Goal: Information Seeking & Learning: Learn about a topic

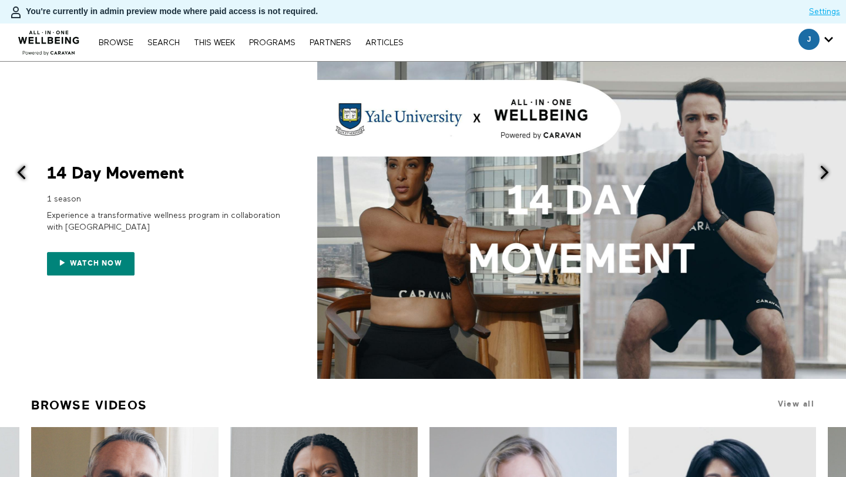
click at [164, 47] on nav "Browse Search THIS WEEK PROGRAMS PARTNERS ARTICLES Subscribe Account settings M…" at bounding box center [251, 42] width 316 height 12
click at [164, 42] on link "Search" at bounding box center [164, 43] width 44 height 8
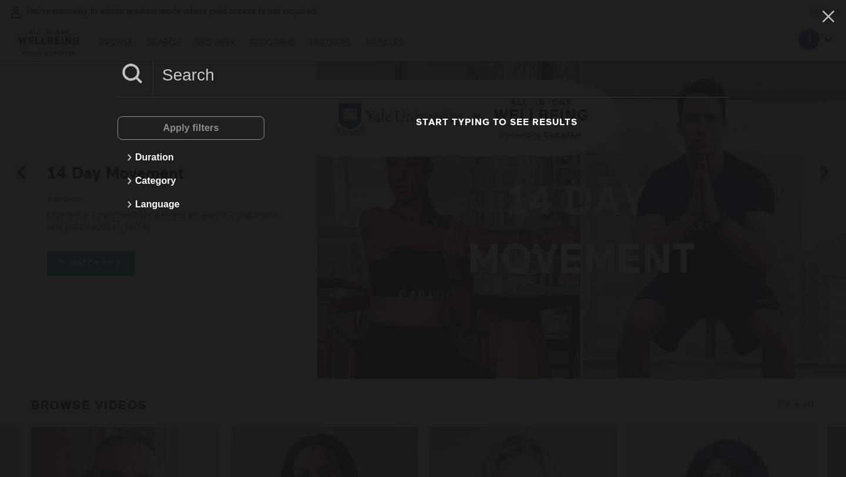
click at [192, 66] on input at bounding box center [440, 75] width 575 height 32
paste input "What Is Perimenopause?"
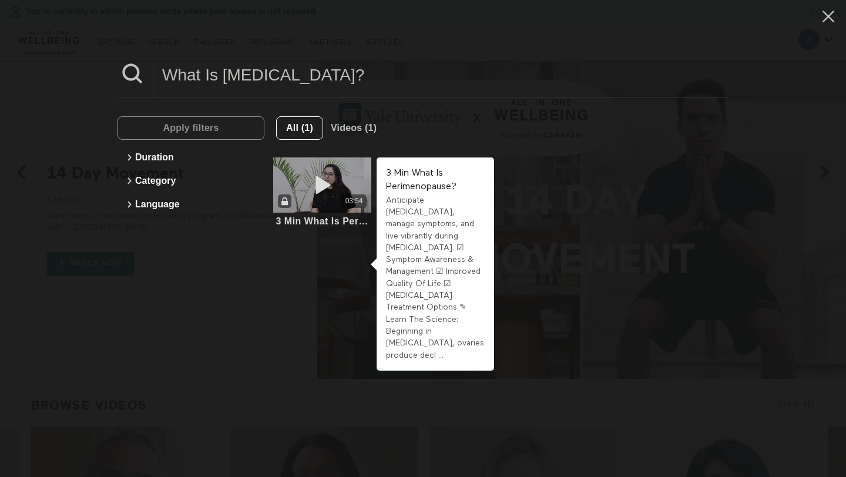
click at [310, 180] on icon at bounding box center [322, 185] width 35 height 21
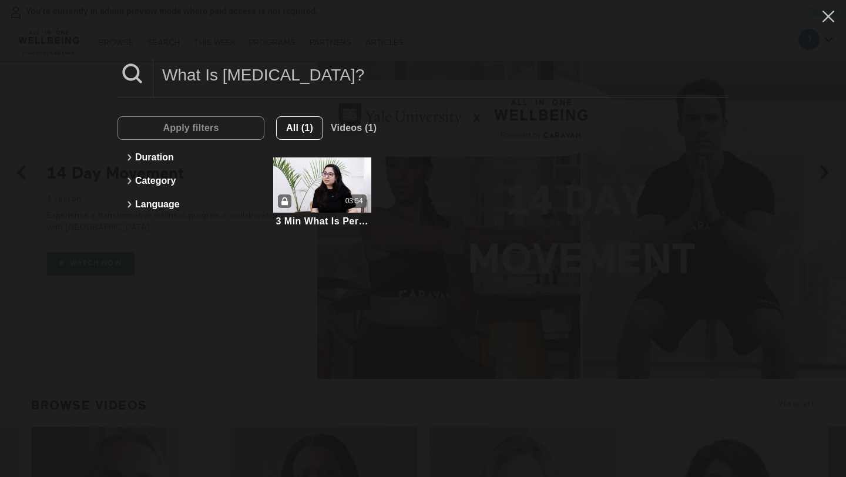
click at [254, 81] on input "What Is Perimenopause?" at bounding box center [440, 75] width 575 height 32
paste input "Menopause & What Are The Symptoms"
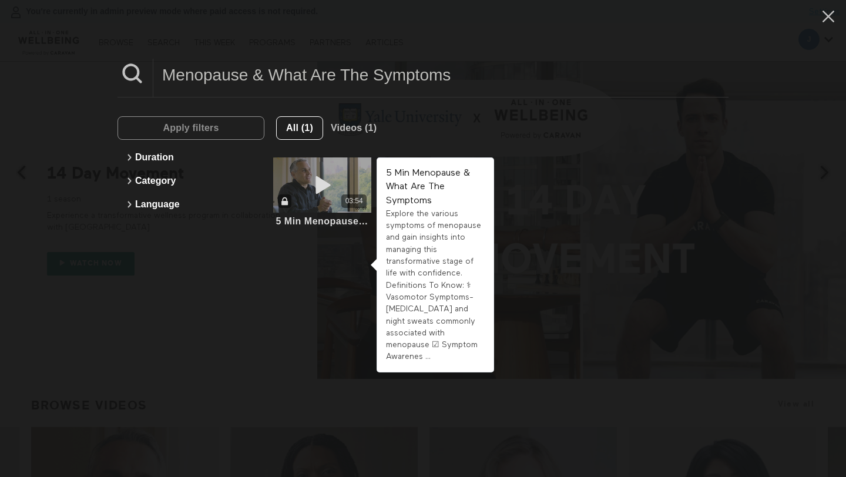
click at [323, 186] on icon at bounding box center [322, 185] width 35 height 21
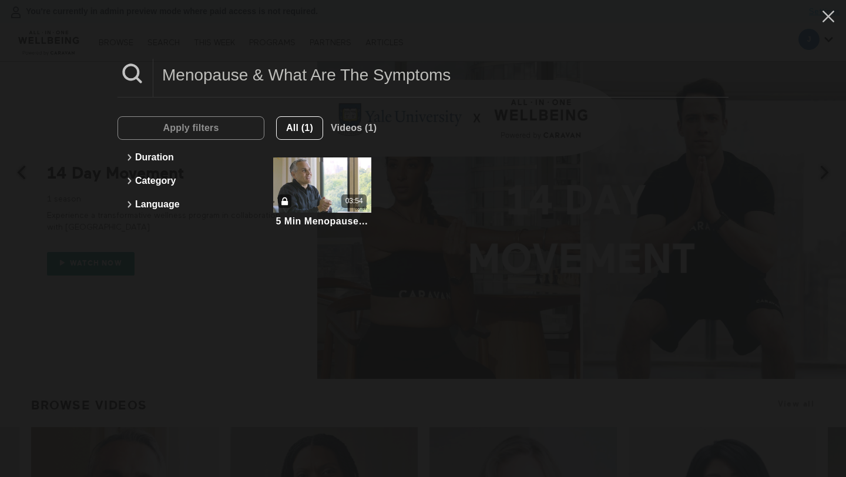
click at [265, 83] on input "Menopause & What Are The Symptoms" at bounding box center [440, 75] width 575 height 32
paste input "Hormone Fluctuations During Menopause"
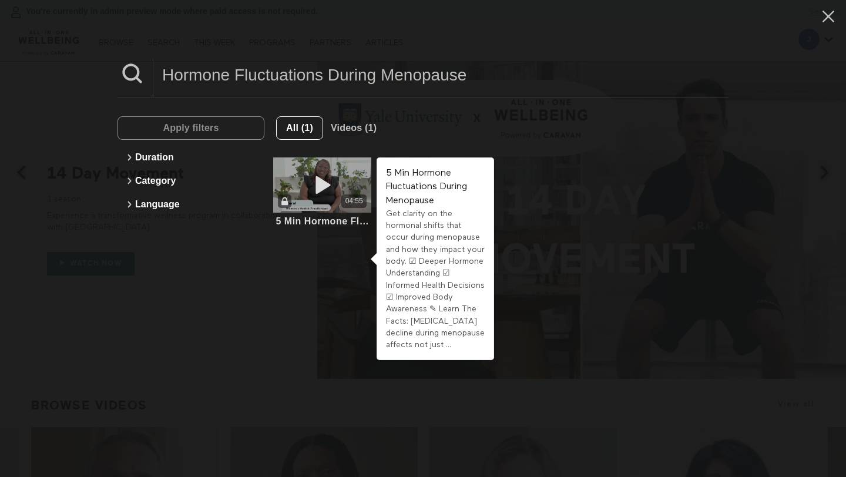
click at [316, 186] on icon at bounding box center [322, 185] width 35 height 21
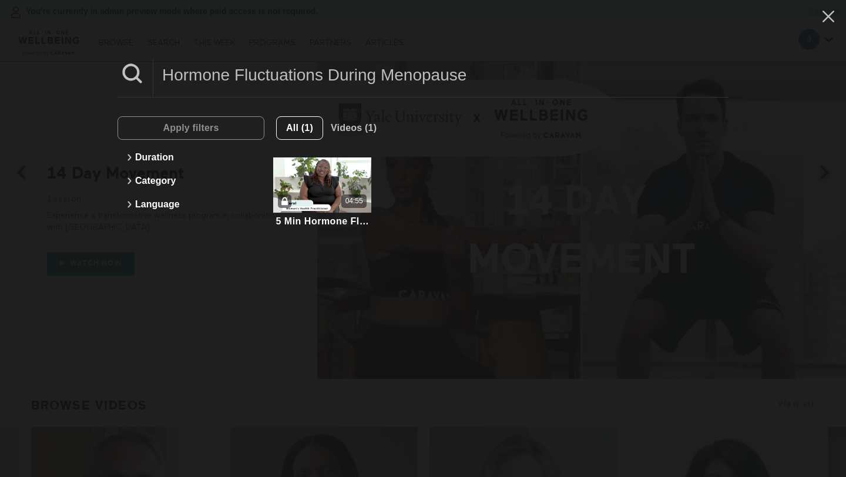
click at [301, 69] on input "Hormone Fluctuations During Menopause" at bounding box center [440, 75] width 575 height 32
paste input "Nutrition For"
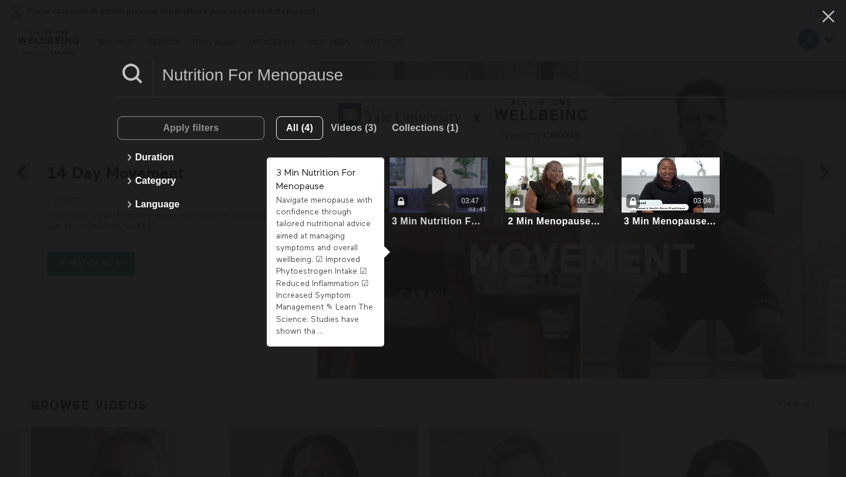
click at [438, 182] on icon at bounding box center [438, 185] width 35 height 21
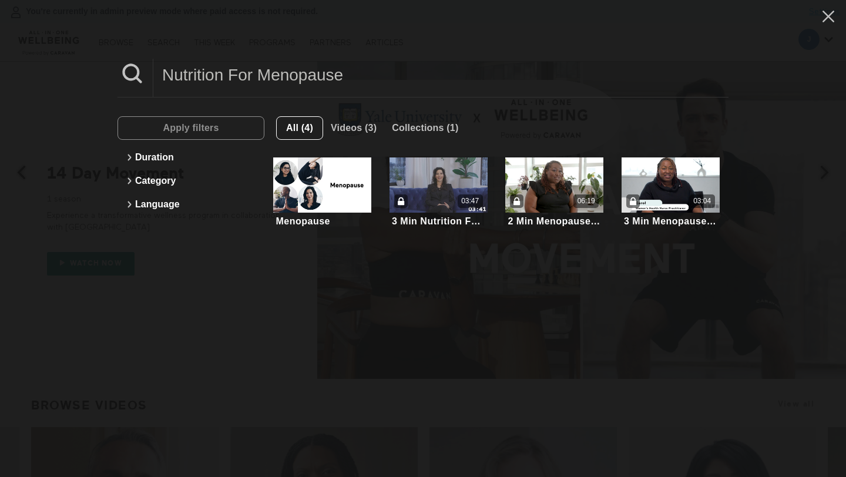
click at [309, 82] on input "Nutrition For Menopause" at bounding box center [440, 75] width 575 height 32
click at [309, 79] on input "Nutrition For Menopause" at bounding box center [440, 75] width 575 height 32
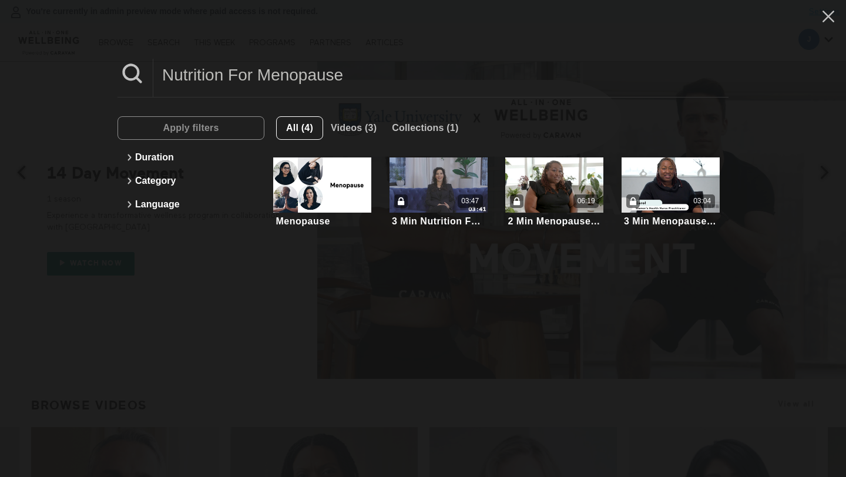
paste input "Menopause & Hot Flashes"
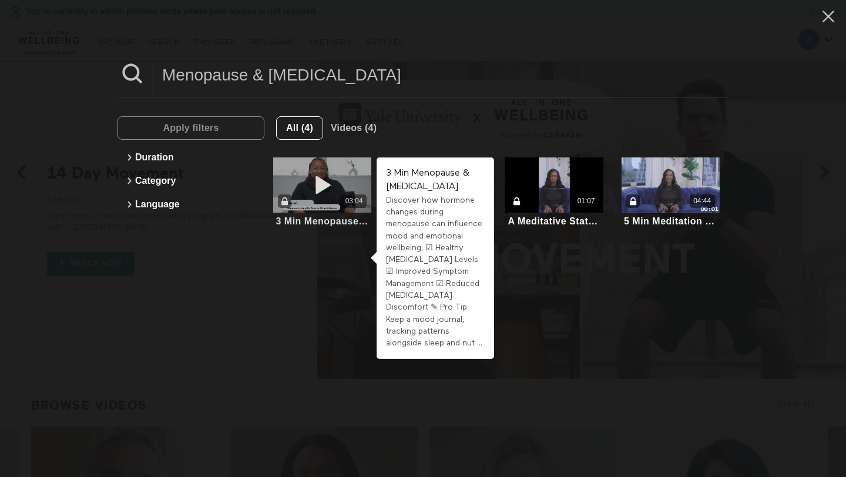
click at [332, 193] on icon at bounding box center [322, 185] width 35 height 21
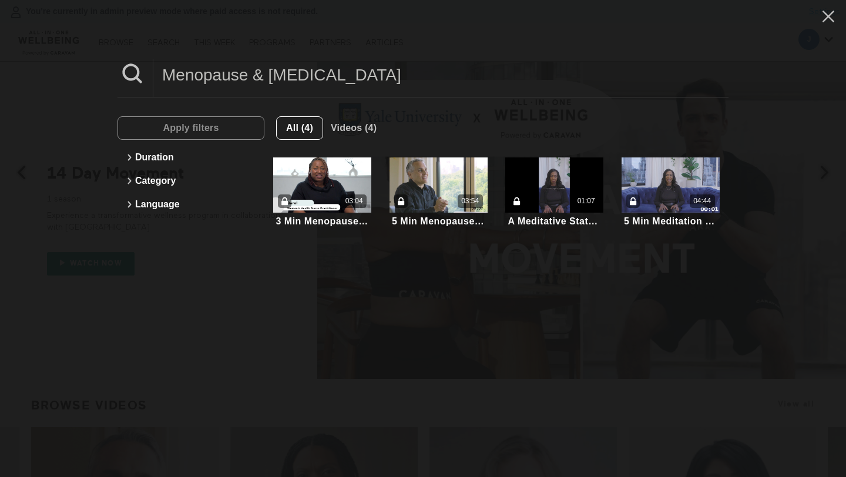
click at [226, 59] on input "Menopause & Hot Flashes" at bounding box center [440, 75] width 575 height 32
paste input "ditation For Menopause Relief"
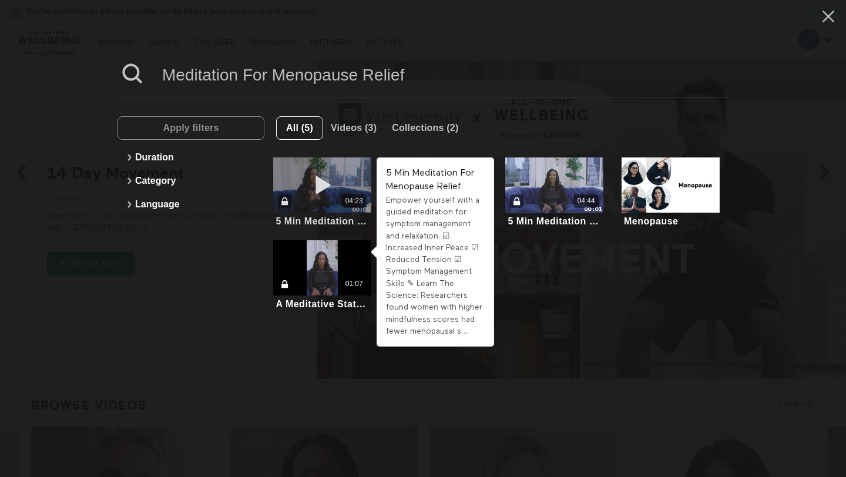
click at [347, 188] on div "04:23" at bounding box center [322, 185] width 98 height 55
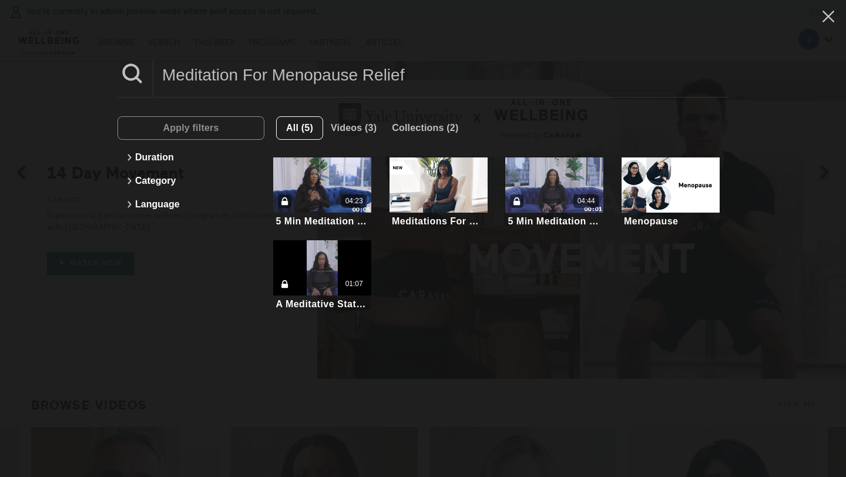
click at [314, 78] on input "Meditation For Menopause Relief" at bounding box center [440, 75] width 575 height 32
paste input "nopause & Mood Swings"
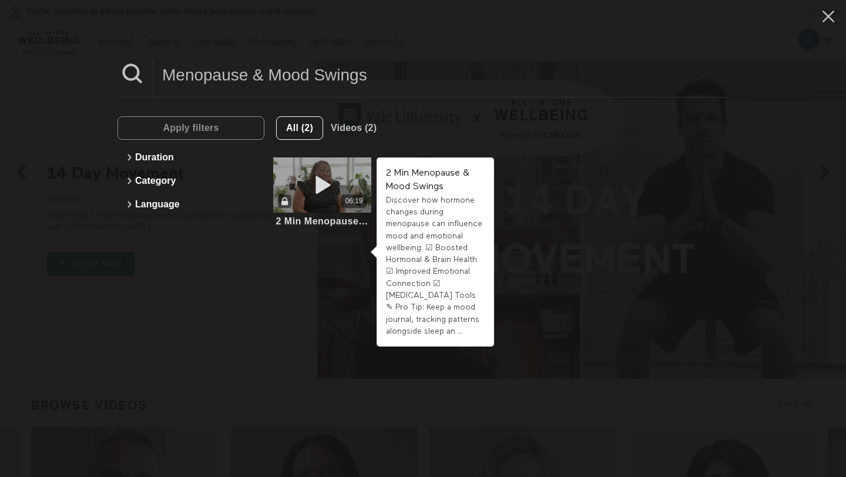
type input "Menopause & Mood Swings"
click at [349, 183] on div "06:19" at bounding box center [322, 185] width 98 height 55
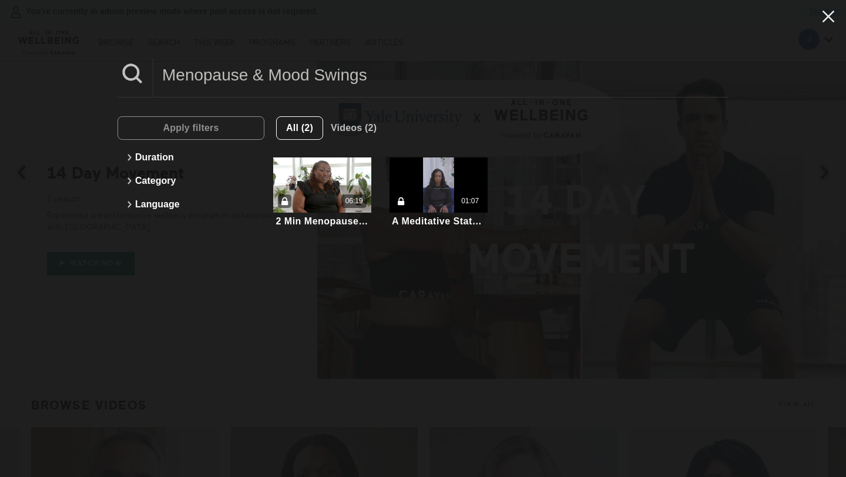
click at [823, 13] on icon at bounding box center [828, 16] width 22 height 20
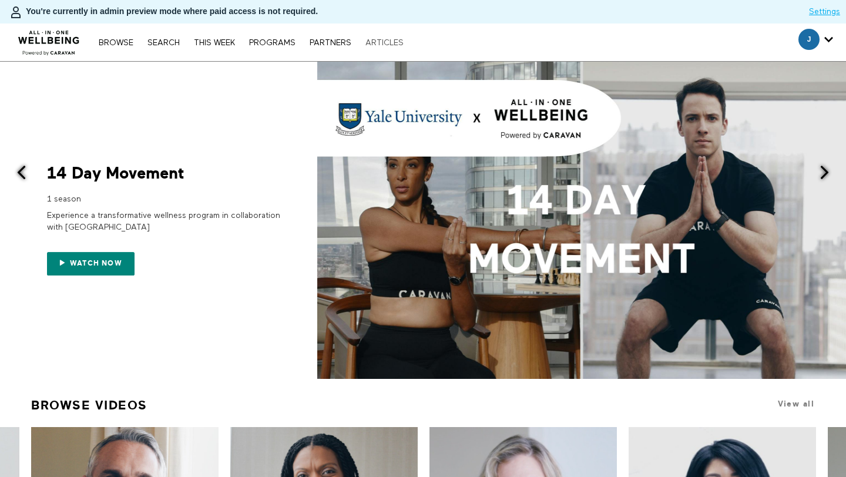
click at [380, 41] on link "ARTICLES" at bounding box center [385, 43] width 50 height 8
